Goal: Task Accomplishment & Management: Use online tool/utility

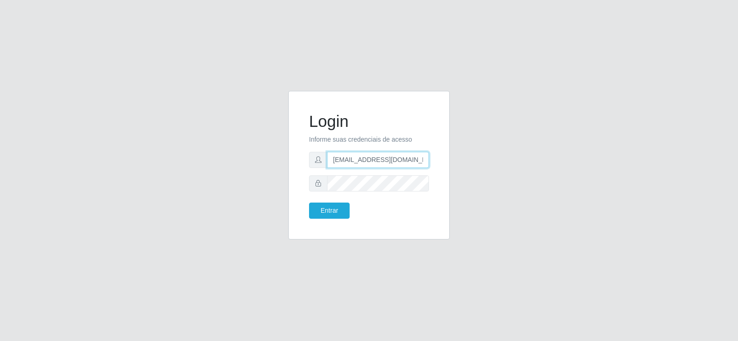
click at [396, 161] on input "[EMAIL_ADDRESS][DOMAIN_NAME]" at bounding box center [378, 160] width 102 height 16
click at [397, 161] on input "[EMAIL_ADDRESS][DOMAIN_NAME]" at bounding box center [378, 160] width 102 height 16
type input "[EMAIL_ADDRESS][DOMAIN_NAME]"
click at [397, 161] on input "[EMAIL_ADDRESS][DOMAIN_NAME]" at bounding box center [378, 160] width 102 height 16
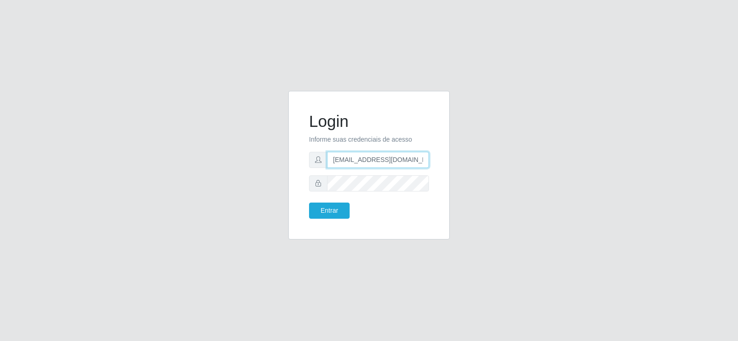
click at [397, 161] on input "[EMAIL_ADDRESS][DOMAIN_NAME]" at bounding box center [378, 160] width 102 height 16
type input "[EMAIL_ADDRESS][DOMAIN_NAME]"
click at [331, 211] on button "Entrar" at bounding box center [329, 210] width 41 height 16
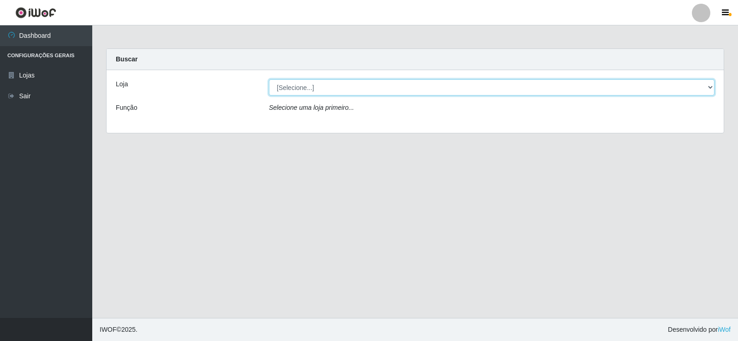
click at [327, 88] on select "[Selecione...] Supermercado Tadeu - [GEOGRAPHIC_DATA]" at bounding box center [491, 87] width 445 height 16
select select "195"
click at [269, 79] on select "[Selecione...] Supermercado Tadeu - [GEOGRAPHIC_DATA]" at bounding box center [491, 87] width 445 height 16
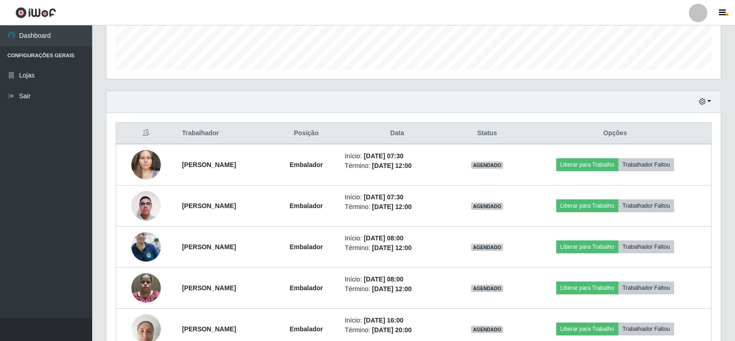
scroll to position [277, 0]
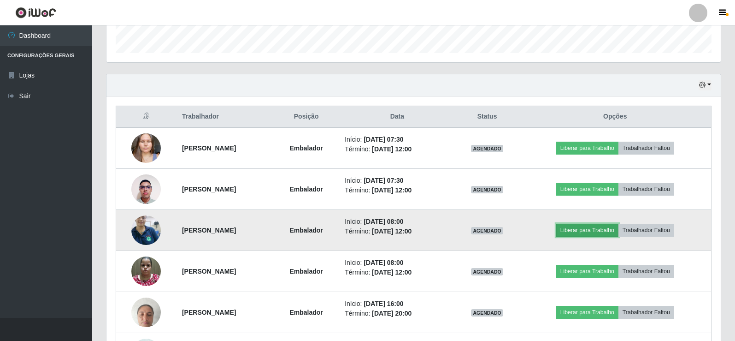
click at [589, 229] on button "Liberar para Trabalho" at bounding box center [588, 230] width 62 height 13
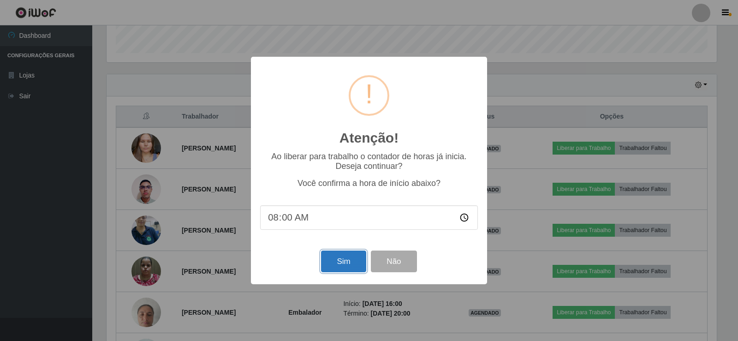
click at [344, 257] on button "Sim" at bounding box center [343, 261] width 45 height 22
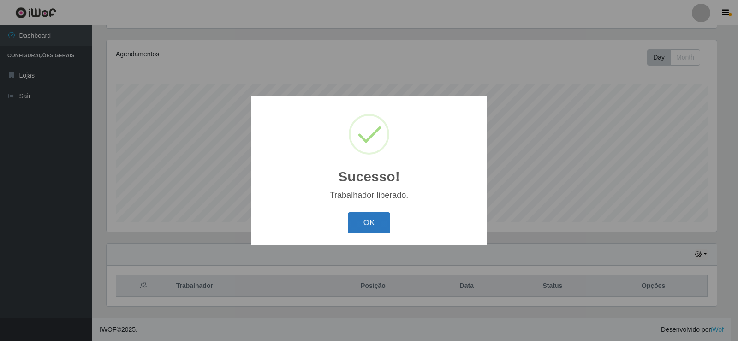
click at [367, 227] on button "OK" at bounding box center [369, 223] width 43 height 22
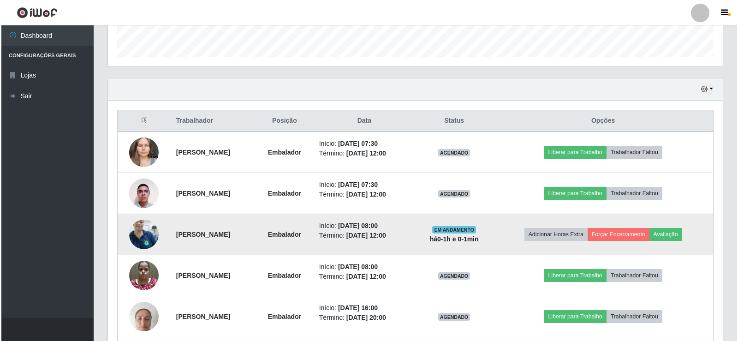
scroll to position [292, 0]
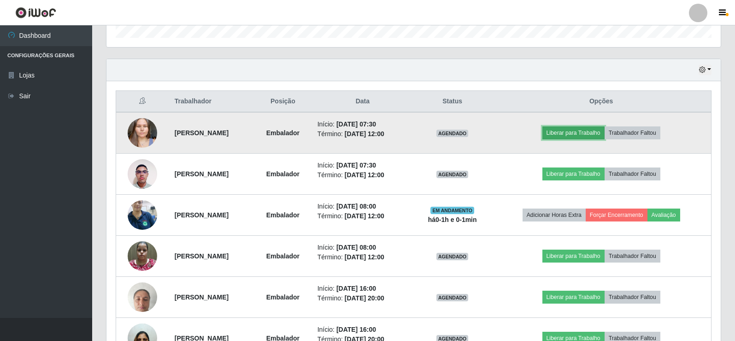
click at [567, 129] on button "Liberar para Trabalho" at bounding box center [574, 132] width 62 height 13
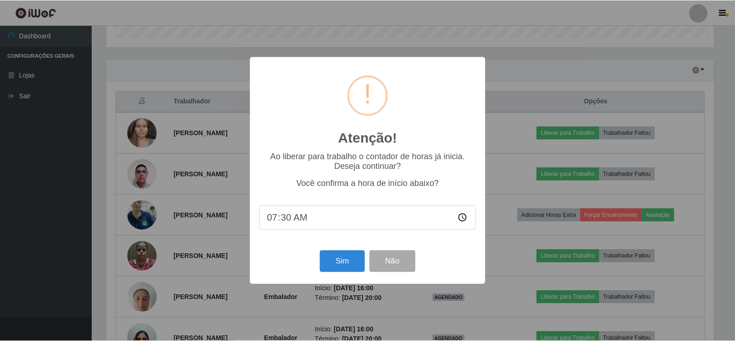
scroll to position [191, 610]
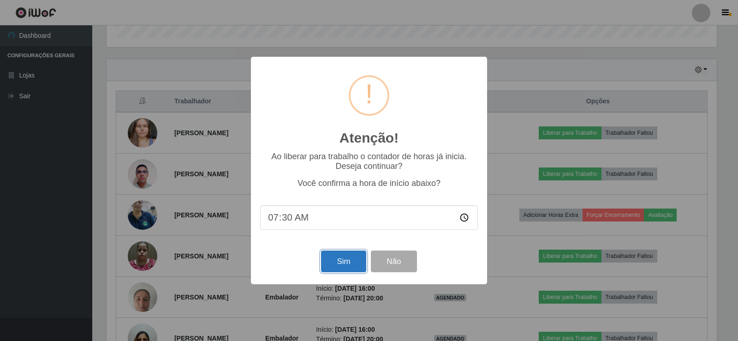
click at [340, 266] on button "Sim" at bounding box center [343, 261] width 45 height 22
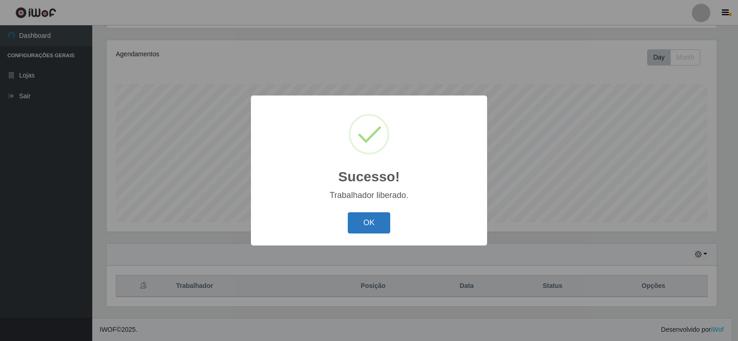
click at [366, 219] on button "OK" at bounding box center [369, 223] width 43 height 22
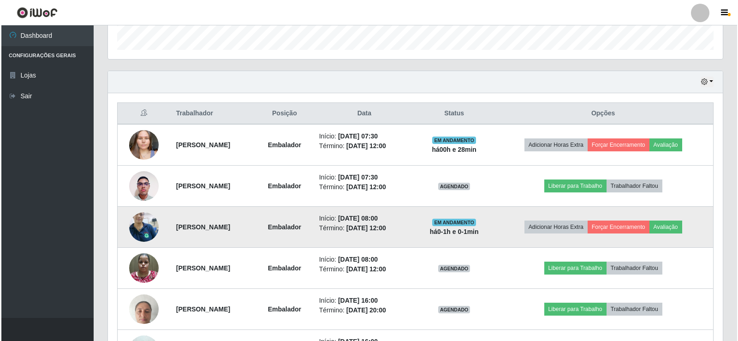
scroll to position [292, 0]
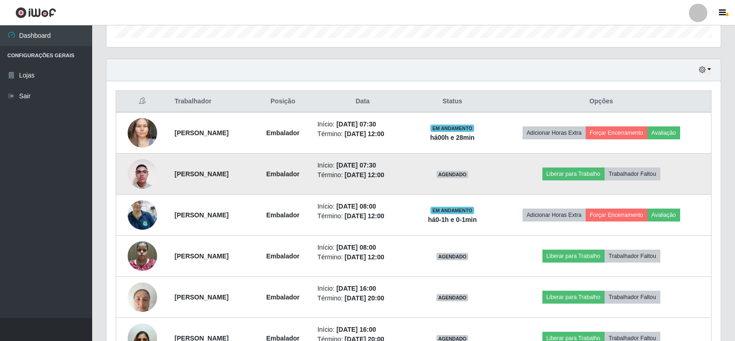
click at [550, 178] on td "Liberar para Trabalho Trabalhador Faltou" at bounding box center [602, 174] width 220 height 41
click at [569, 176] on button "Liberar para Trabalho" at bounding box center [574, 173] width 62 height 13
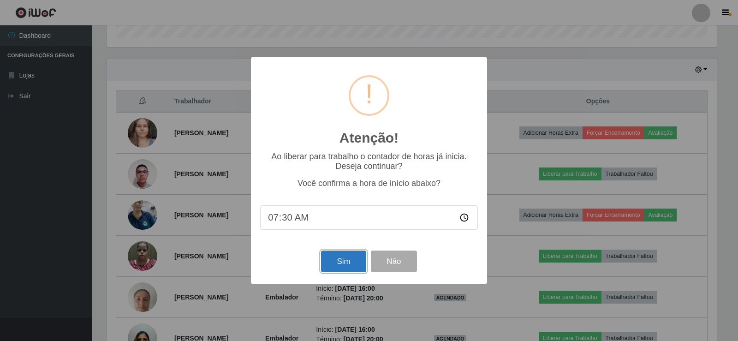
click at [344, 260] on button "Sim" at bounding box center [343, 261] width 45 height 22
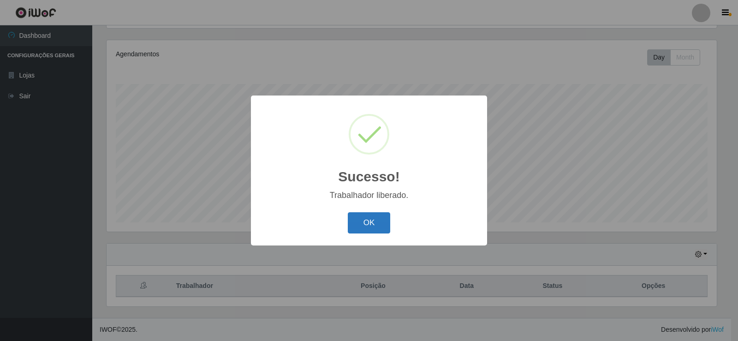
scroll to position [0, 0]
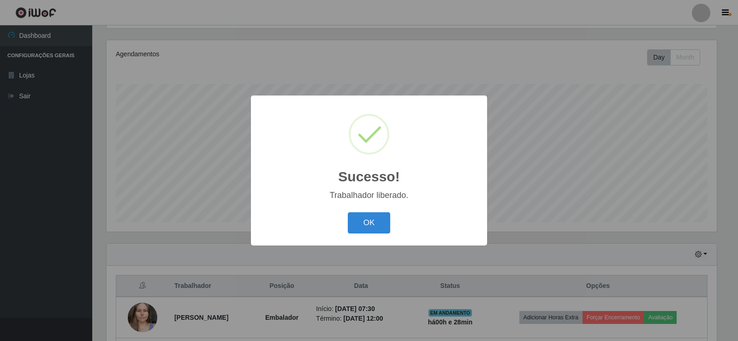
click at [369, 208] on div "Sucesso! × Trabalhador liberado. OK Cancel" at bounding box center [369, 169] width 236 height 149
click at [368, 216] on button "OK" at bounding box center [369, 223] width 43 height 22
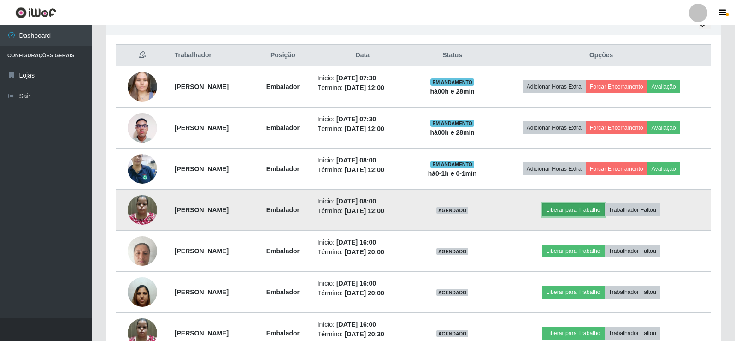
click at [566, 208] on button "Liberar para Trabalho" at bounding box center [574, 209] width 62 height 13
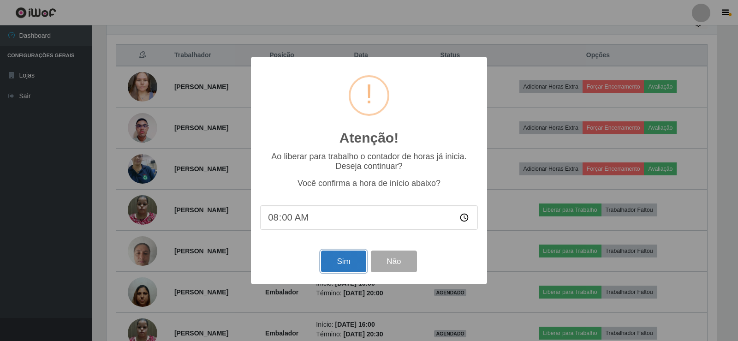
click at [332, 255] on button "Sim" at bounding box center [343, 261] width 45 height 22
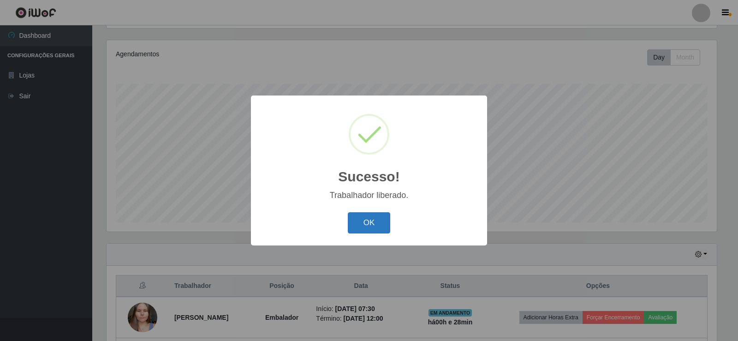
click at [370, 220] on button "OK" at bounding box center [369, 223] width 43 height 22
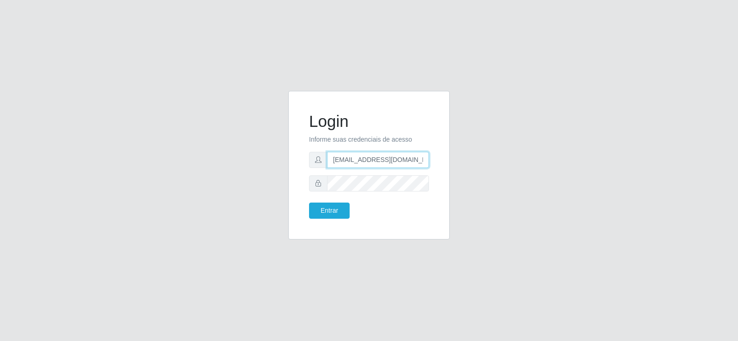
click at [413, 160] on input "[EMAIL_ADDRESS][DOMAIN_NAME]" at bounding box center [378, 160] width 102 height 16
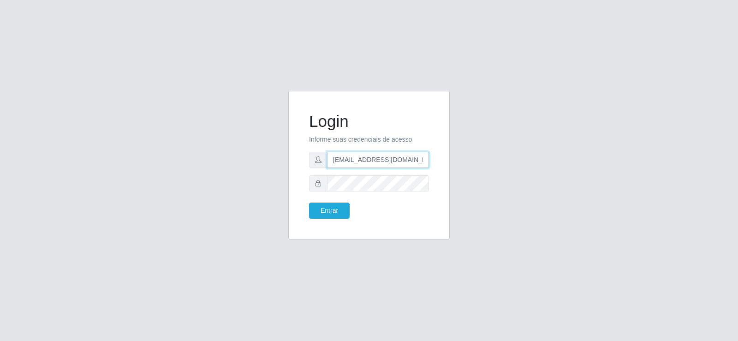
click at [413, 160] on input "[EMAIL_ADDRESS][DOMAIN_NAME]" at bounding box center [378, 160] width 102 height 16
click at [413, 159] on input "[EMAIL_ADDRESS][DOMAIN_NAME]" at bounding box center [378, 160] width 102 height 16
type input "matheusctdr00@gmail.co"
click at [411, 157] on input "matheusctdr00@gmail.co" at bounding box center [378, 160] width 102 height 16
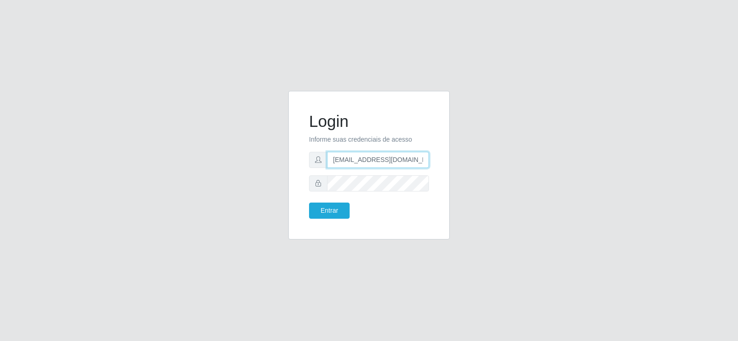
click at [411, 157] on input "matheusctdr00@gmail.co" at bounding box center [378, 160] width 102 height 16
type input "[EMAIL_ADDRESS][DOMAIN_NAME]"
click at [318, 207] on button "Entrar" at bounding box center [329, 210] width 41 height 16
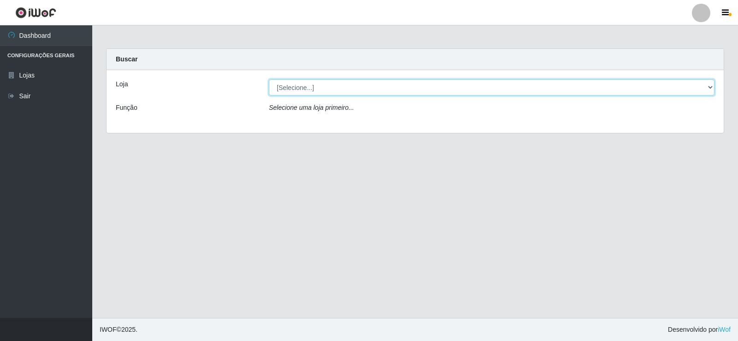
click at [380, 86] on select "[Selecione...] Supermercado Tadeu - [GEOGRAPHIC_DATA]" at bounding box center [491, 87] width 445 height 16
select select "195"
click at [269, 79] on select "[Selecione...] Supermercado Tadeu - [GEOGRAPHIC_DATA]" at bounding box center [491, 87] width 445 height 16
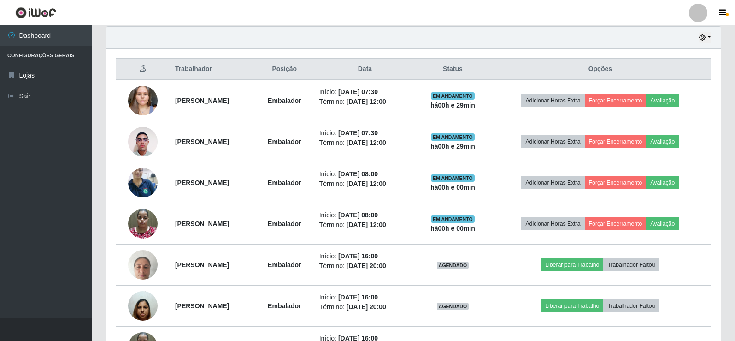
scroll to position [323, 0]
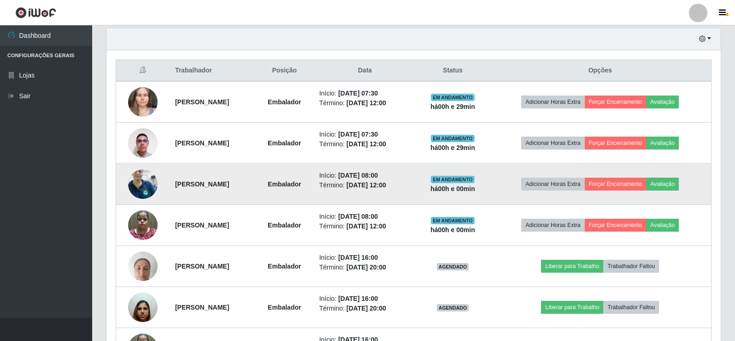
click at [136, 184] on img at bounding box center [143, 183] width 30 height 39
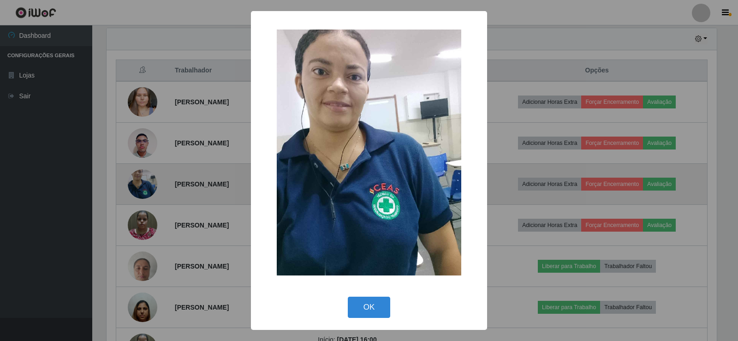
click at [136, 184] on div "× OK Cancel" at bounding box center [369, 170] width 738 height 341
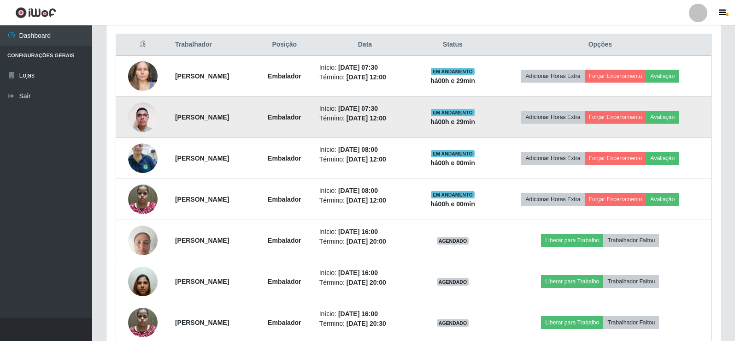
scroll to position [323, 0]
